Goal: Check status: Check status

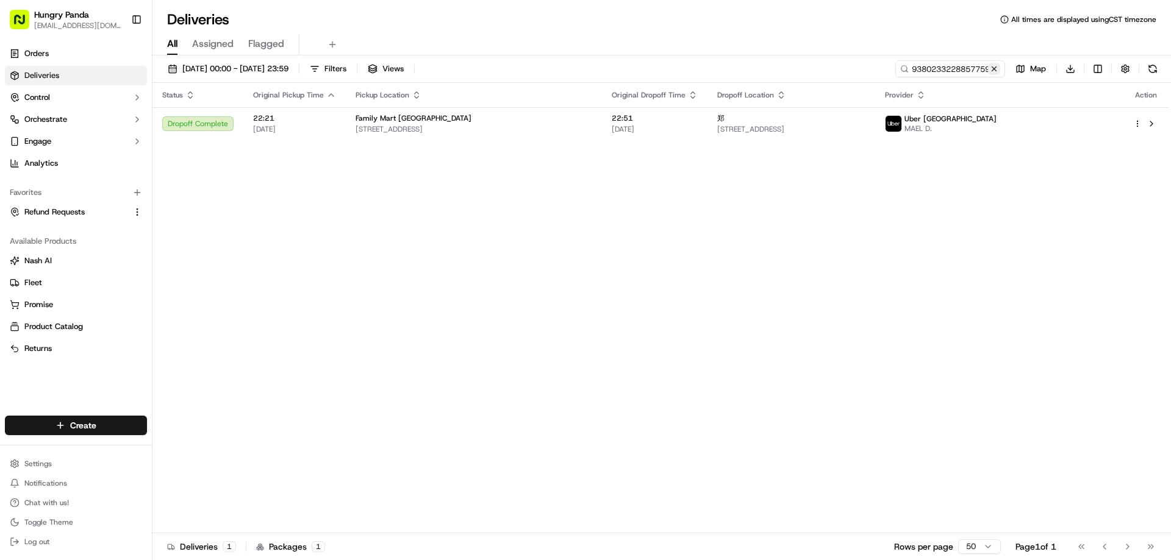
click at [992, 71] on button at bounding box center [994, 69] width 12 height 12
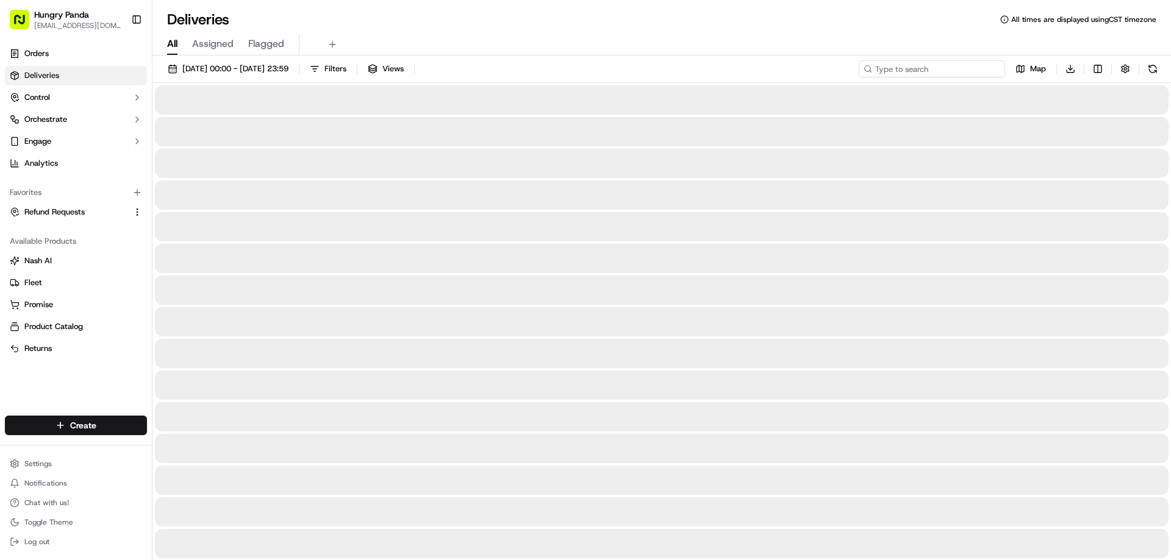
click at [975, 70] on input at bounding box center [931, 68] width 146 height 17
paste input "5738352548357736661196"
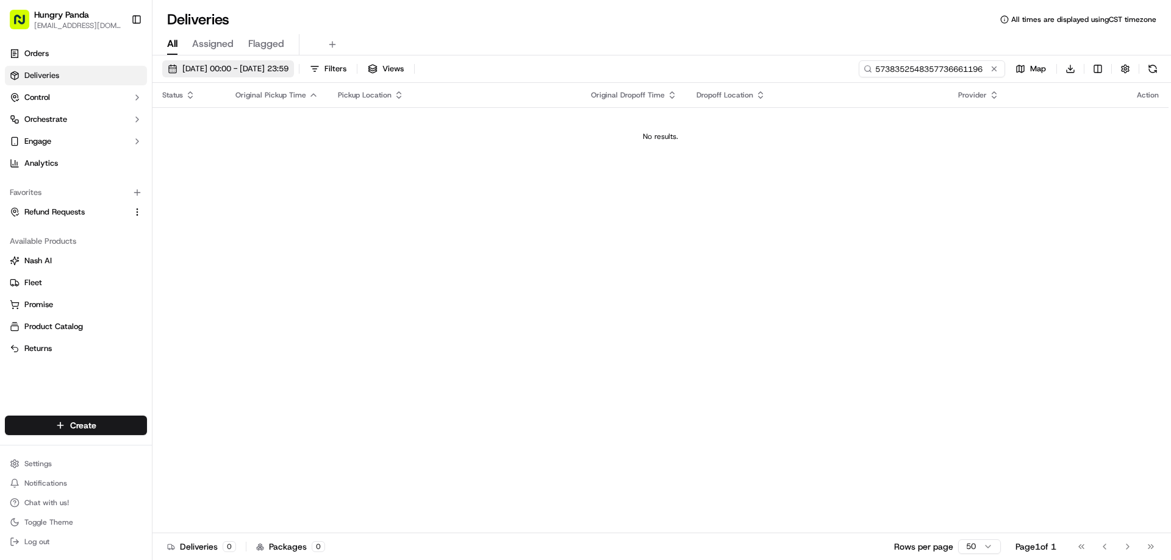
type input "5738352548357736661196"
click at [276, 71] on span "[DATE] 00:00 - [DATE] 23:59" at bounding box center [235, 68] width 106 height 11
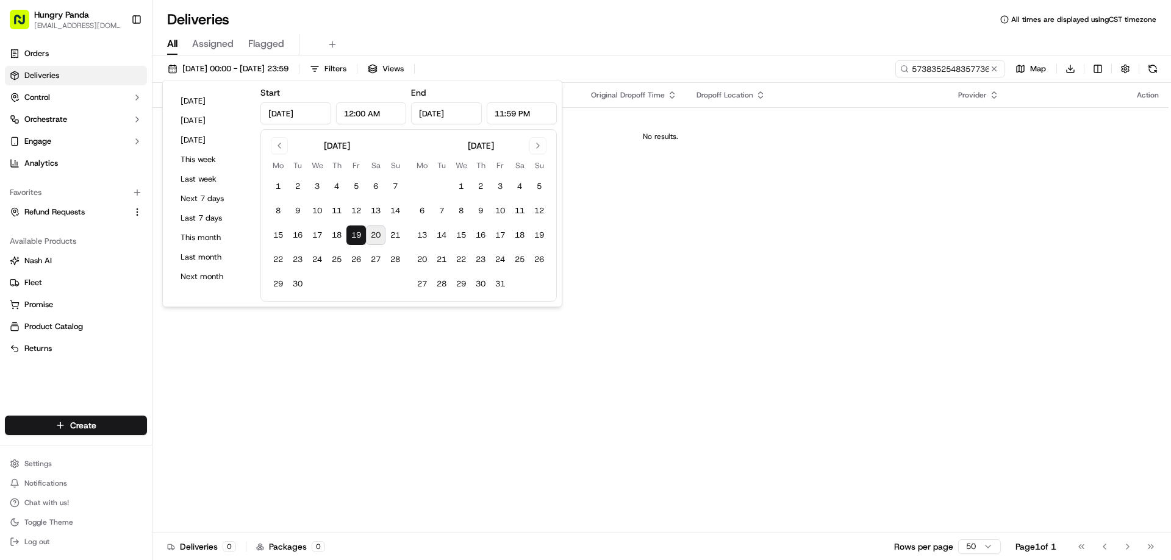
click at [383, 237] on button "20" at bounding box center [376, 236] width 20 height 20
type input "[DATE]"
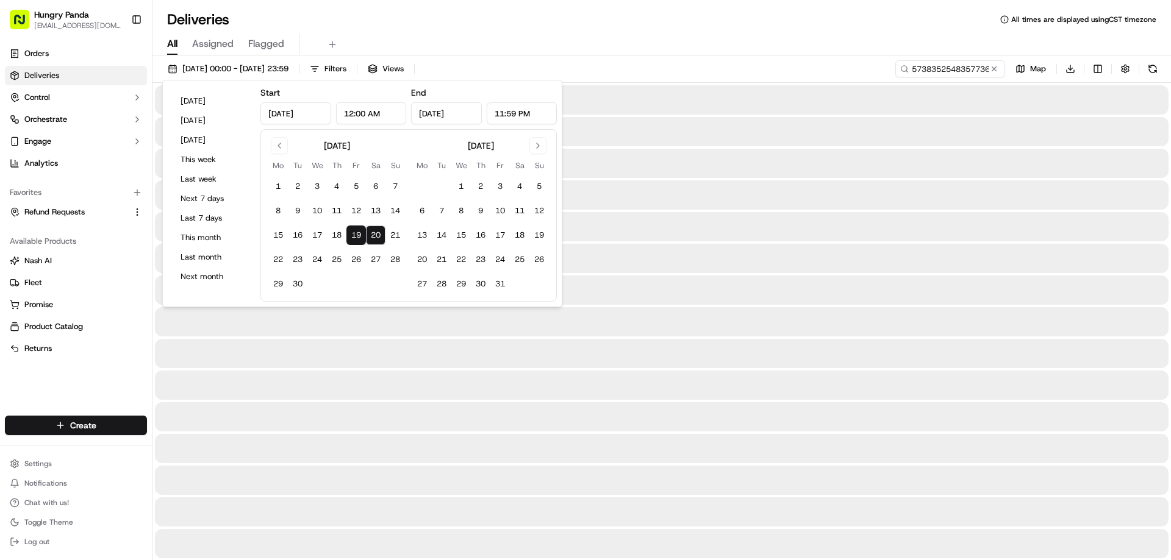
click at [944, 347] on div at bounding box center [661, 353] width 1013 height 29
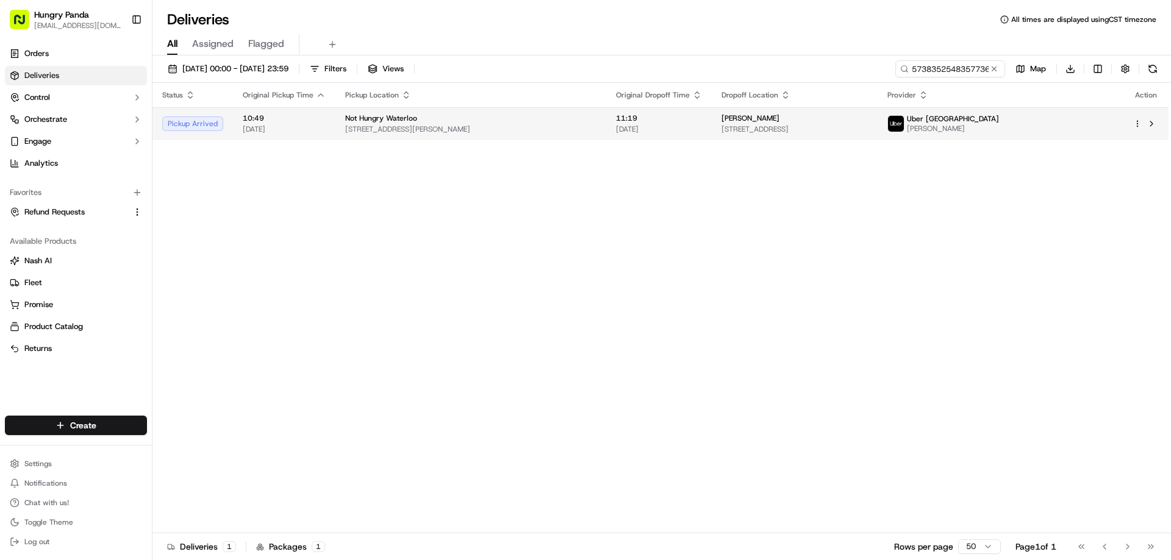
click at [877, 135] on td "[PERSON_NAME] [STREET_ADDRESS]" at bounding box center [795, 123] width 166 height 33
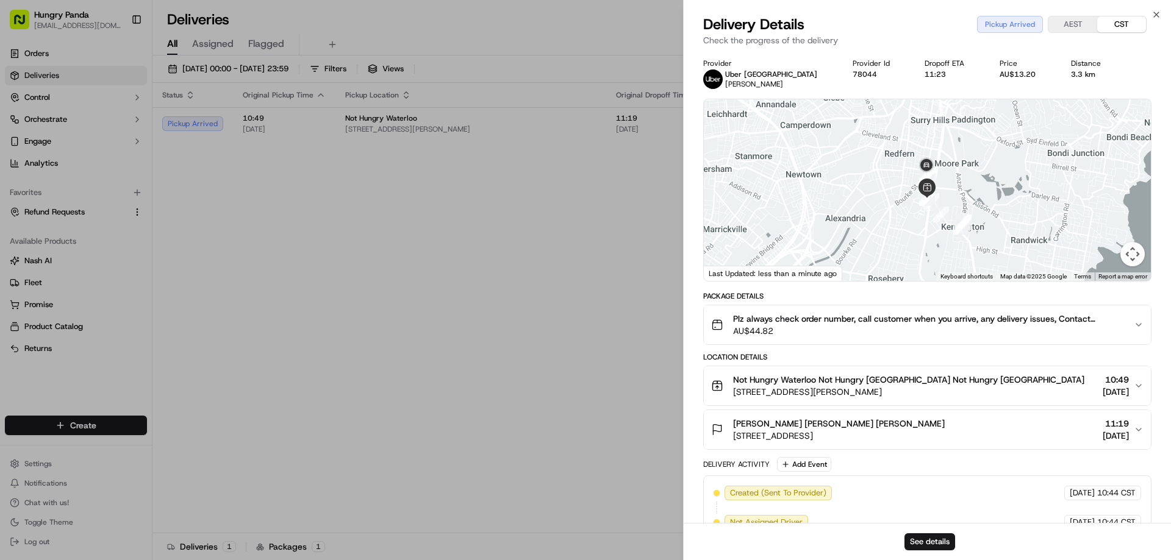
drag, startPoint x: 974, startPoint y: 229, endPoint x: 973, endPoint y: 185, distance: 43.9
click at [973, 185] on div at bounding box center [927, 190] width 447 height 182
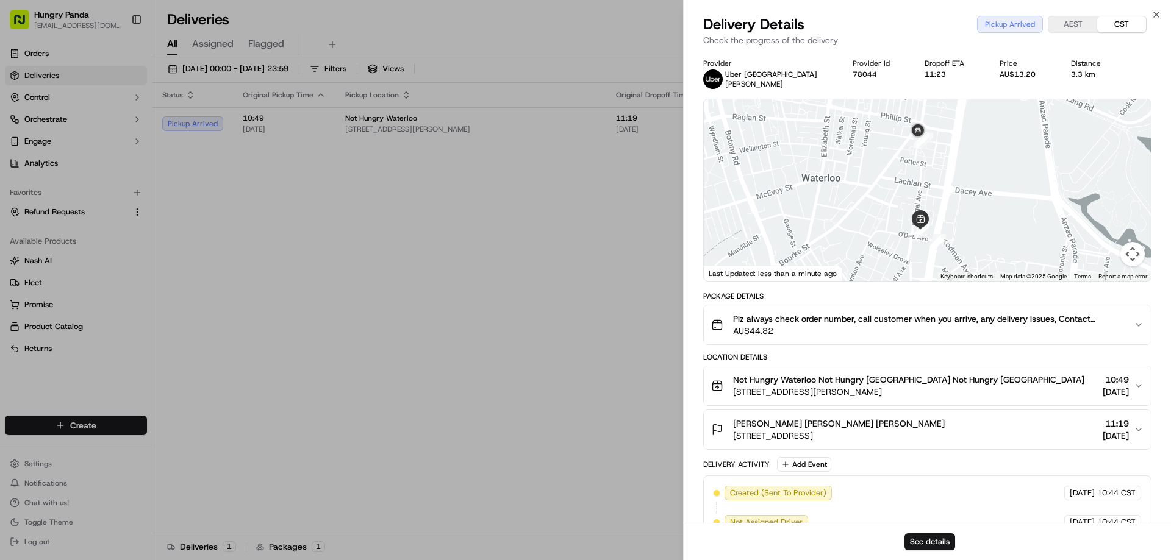
drag, startPoint x: 944, startPoint y: 235, endPoint x: 969, endPoint y: 241, distance: 25.6
click at [969, 241] on div at bounding box center [927, 190] width 447 height 182
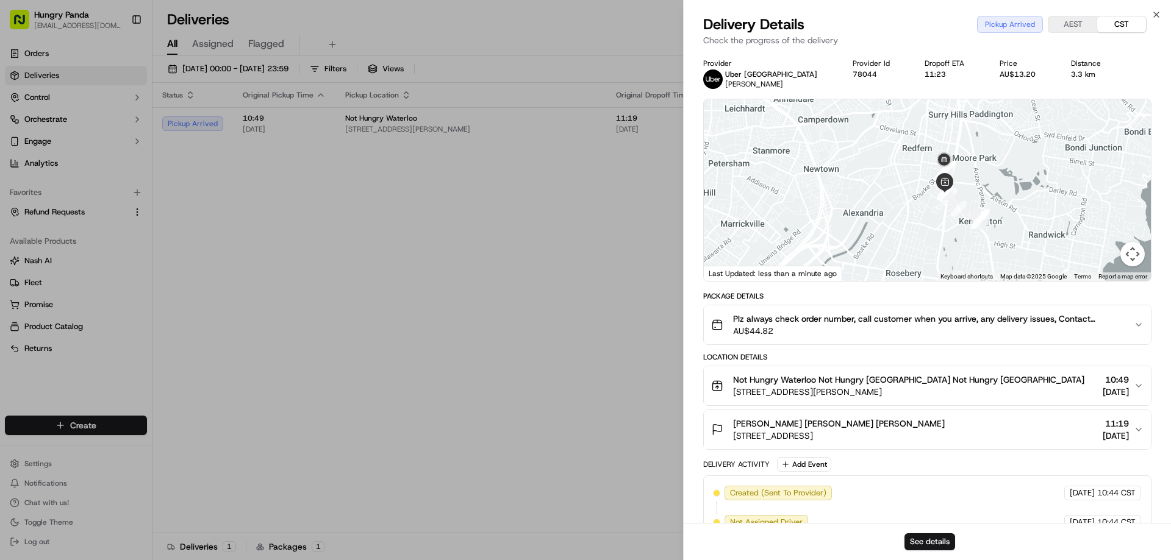
drag, startPoint x: 987, startPoint y: 153, endPoint x: 969, endPoint y: 169, distance: 23.7
click at [969, 169] on div at bounding box center [927, 190] width 447 height 182
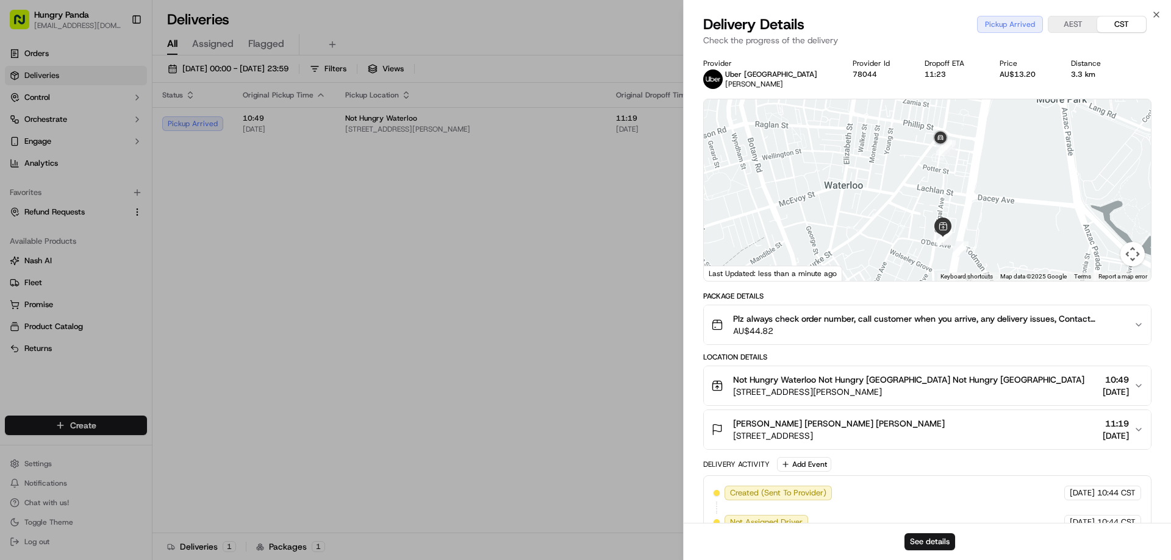
drag, startPoint x: 968, startPoint y: 173, endPoint x: 993, endPoint y: 213, distance: 47.2
click at [993, 213] on div at bounding box center [927, 190] width 447 height 182
